Goal: Task Accomplishment & Management: Use online tool/utility

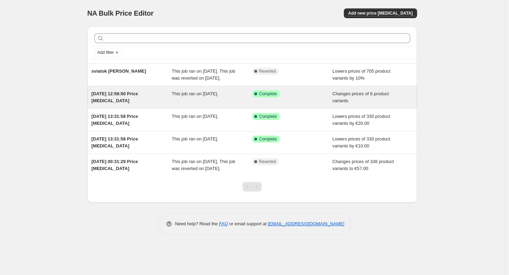
click at [271, 104] on div "Success Complete Complete" at bounding box center [292, 97] width 81 height 14
click at [250, 104] on div "This job ran on [DATE]." at bounding box center [212, 97] width 81 height 14
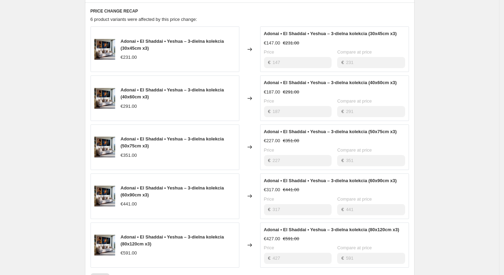
scroll to position [359, 0]
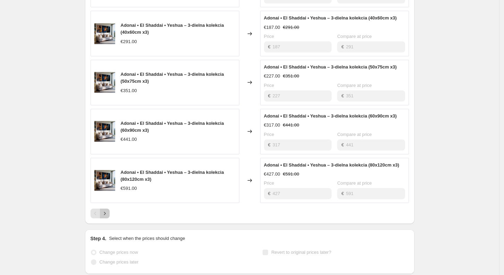
click at [110, 215] on button "Next" at bounding box center [105, 213] width 10 height 10
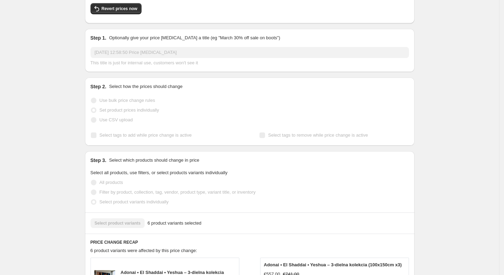
scroll to position [0, 0]
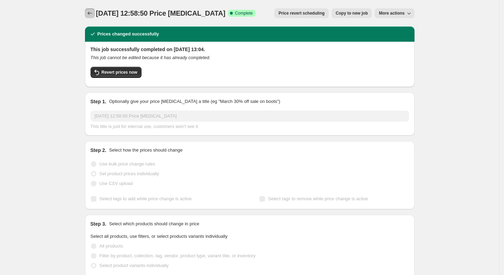
click at [92, 13] on icon "Price change jobs" at bounding box center [89, 12] width 5 height 3
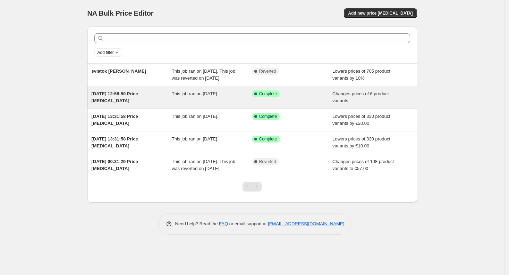
click at [252, 97] on icon at bounding box center [255, 93] width 7 height 7
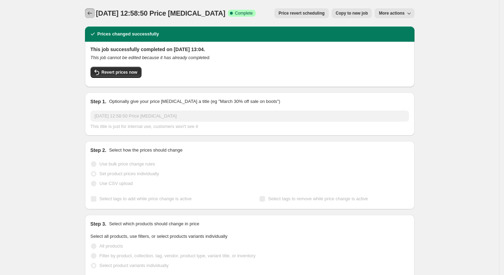
click at [95, 13] on button "Price change jobs" at bounding box center [90, 13] width 10 height 10
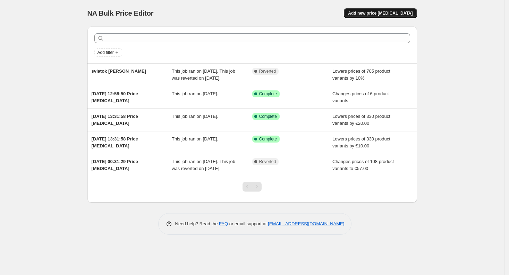
click at [411, 11] on span "Add new price change job" at bounding box center [380, 13] width 65 height 6
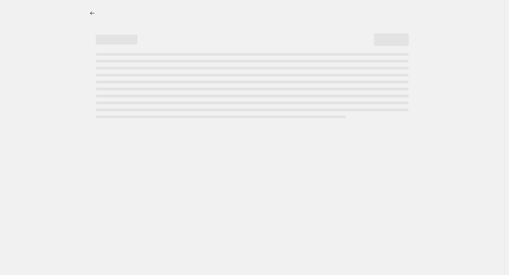
select select "percentage"
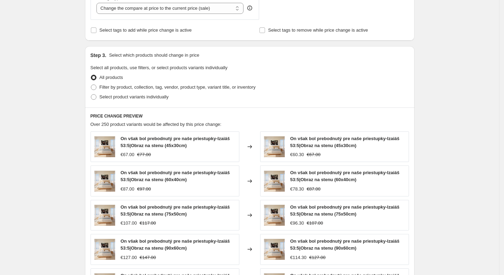
scroll to position [278, 0]
click at [129, 96] on span "Select product variants individually" at bounding box center [134, 96] width 69 height 5
click at [91, 95] on input "Select product variants individually" at bounding box center [91, 94] width 0 height 0
radio input "true"
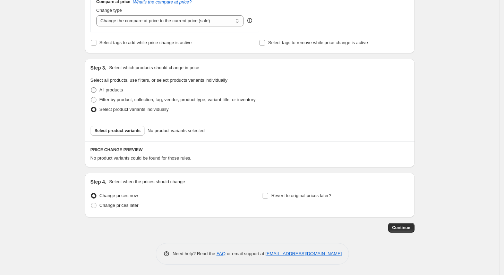
scroll to position [265, 0]
click at [120, 132] on span "Select product variants" at bounding box center [118, 131] width 46 height 6
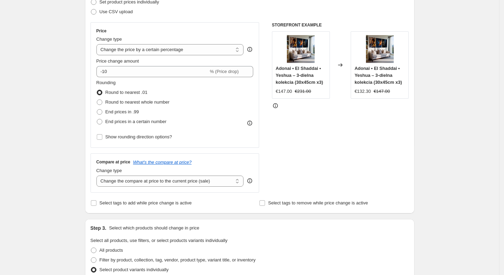
scroll to position [105, 0]
click at [132, 123] on span "End prices in a certain number" at bounding box center [136, 121] width 61 height 5
click at [97, 120] on input "End prices in a certain number" at bounding box center [97, 119] width 0 height 0
radio input "true"
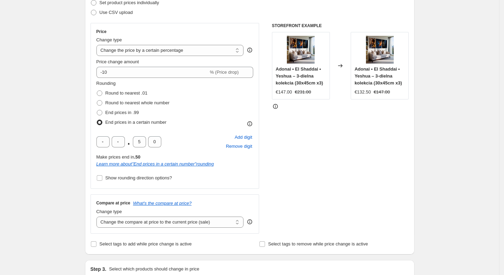
click at [132, 123] on span "End prices in a certain number" at bounding box center [136, 121] width 61 height 5
click at [97, 120] on input "End prices in a certain number" at bounding box center [97, 119] width 0 height 0
click at [113, 113] on span "End prices in .99" at bounding box center [123, 112] width 34 height 5
click at [97, 110] on input "End prices in .99" at bounding box center [97, 110] width 0 height 0
radio input "true"
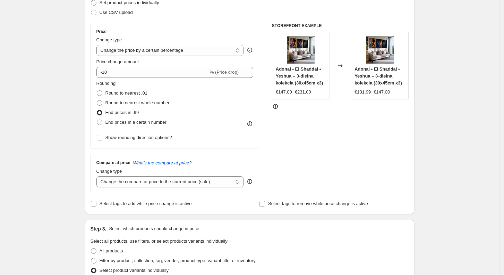
click at [117, 125] on span "End prices in a certain number" at bounding box center [136, 121] width 61 height 5
click at [97, 120] on input "End prices in a certain number" at bounding box center [97, 119] width 0 height 0
radio input "true"
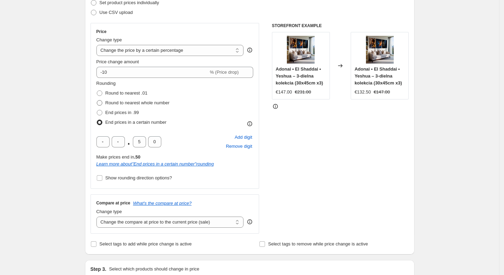
click at [117, 103] on span "Round to nearest whole number" at bounding box center [138, 102] width 64 height 5
click at [97, 100] on input "Round to nearest whole number" at bounding box center [97, 100] width 0 height 0
radio input "true"
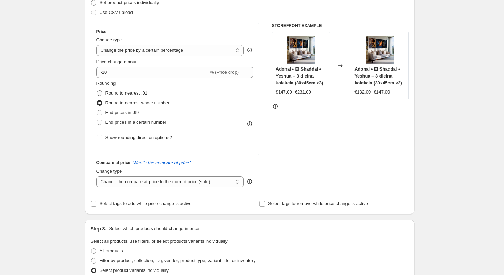
click at [111, 91] on span "Round to nearest .01" at bounding box center [127, 92] width 42 height 5
click at [97, 91] on input "Round to nearest .01" at bounding box center [97, 90] width 0 height 0
radio input "true"
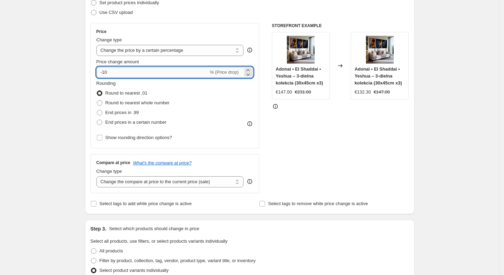
click at [140, 73] on input "-10" at bounding box center [153, 72] width 112 height 11
click at [252, 74] on icon at bounding box center [248, 74] width 7 height 7
click at [144, 72] on input "-11" at bounding box center [153, 72] width 112 height 11
type input "-1"
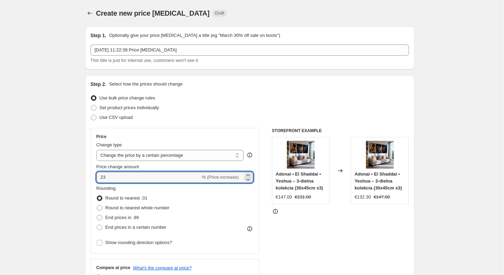
type input "23"
click at [44, 131] on div "Create new price change job. This page is ready Create new price change job Dra…" at bounding box center [250, 270] width 500 height 540
